Goal: Task Accomplishment & Management: Manage account settings

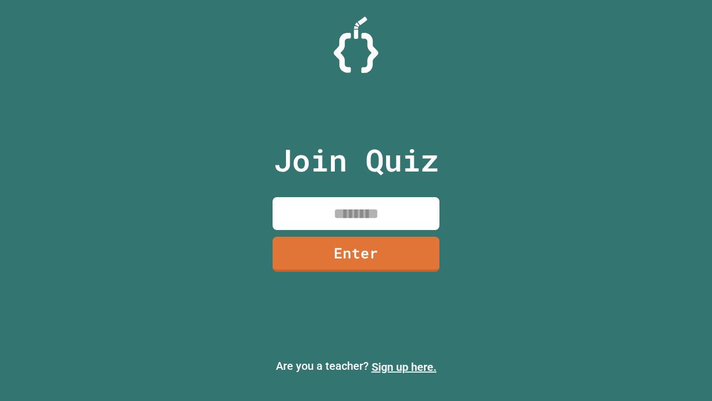
click at [404, 367] on link "Sign up here." at bounding box center [404, 366] width 65 height 13
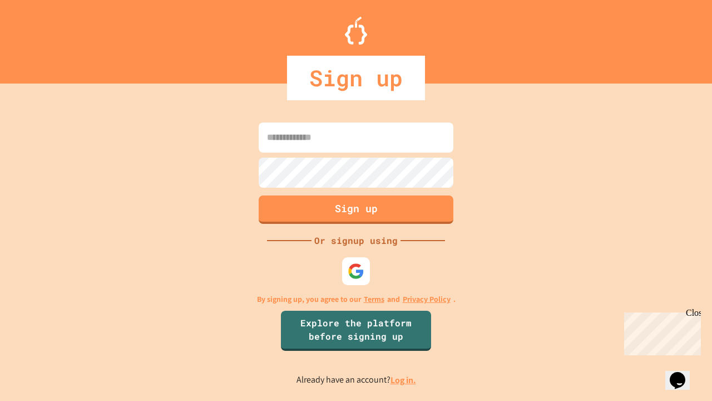
click at [404, 379] on link "Log in." at bounding box center [404, 380] width 26 height 12
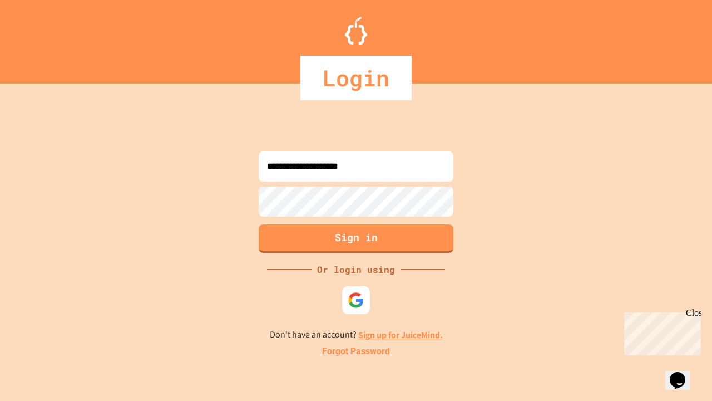
type input "**********"
